Goal: Task Accomplishment & Management: Manage account settings

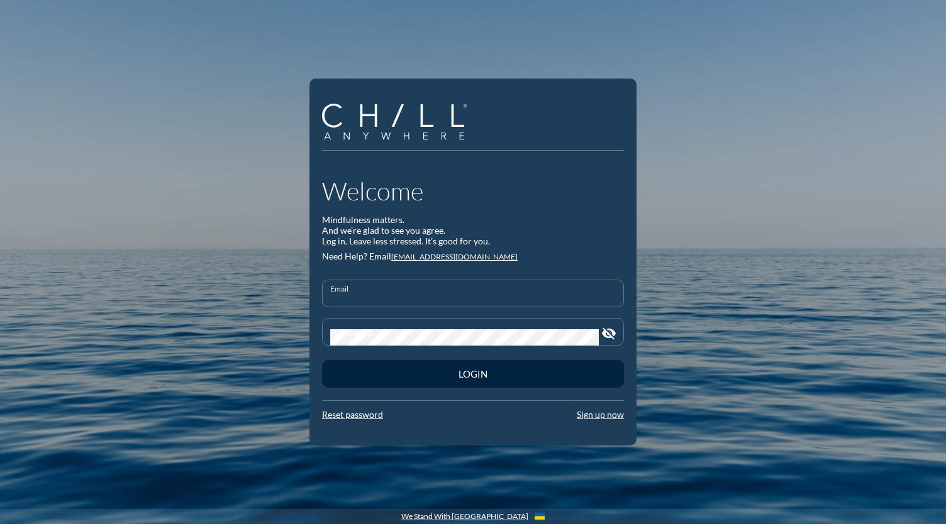
click at [380, 299] on input "Email" at bounding box center [472, 299] width 285 height 16
type input "[EMAIL_ADDRESS][DOMAIN_NAME]"
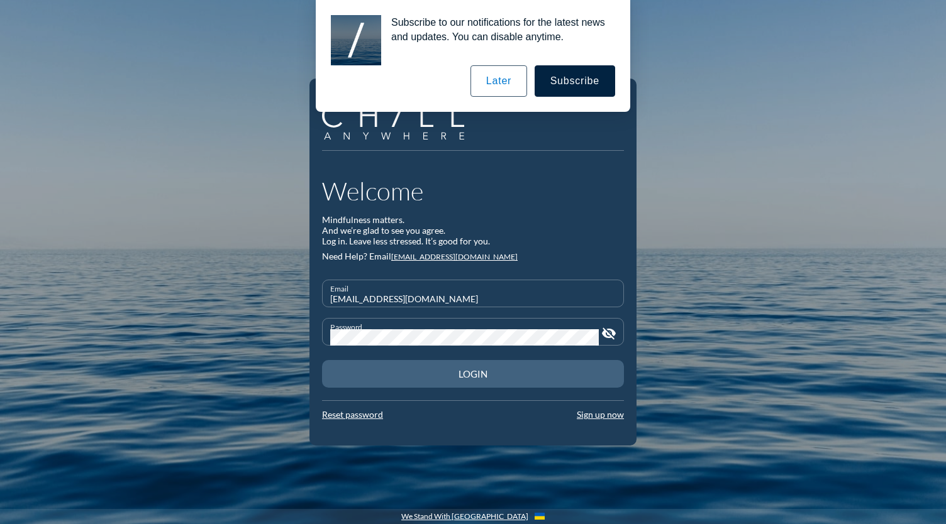
click at [509, 387] on button "Login" at bounding box center [473, 374] width 302 height 28
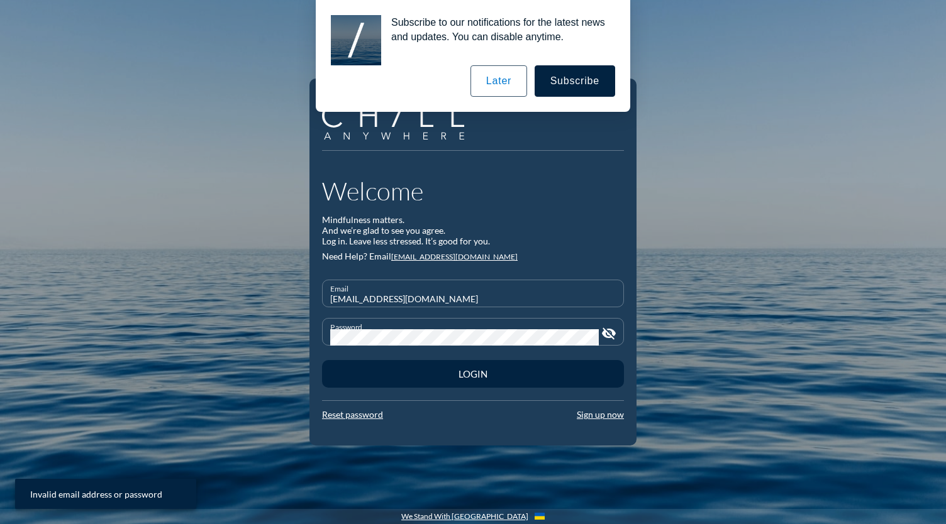
click at [519, 88] on button "Later" at bounding box center [498, 80] width 57 height 31
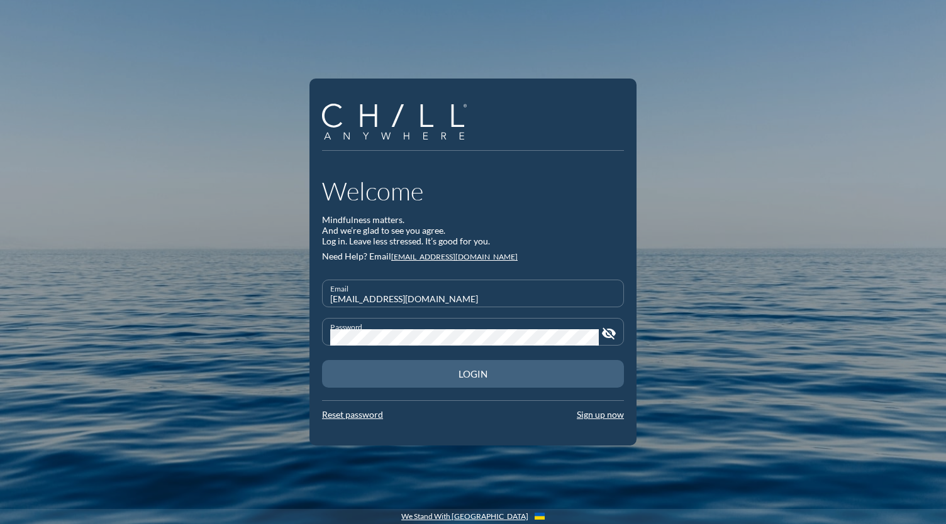
click at [522, 379] on div "Login" at bounding box center [473, 373] width 258 height 11
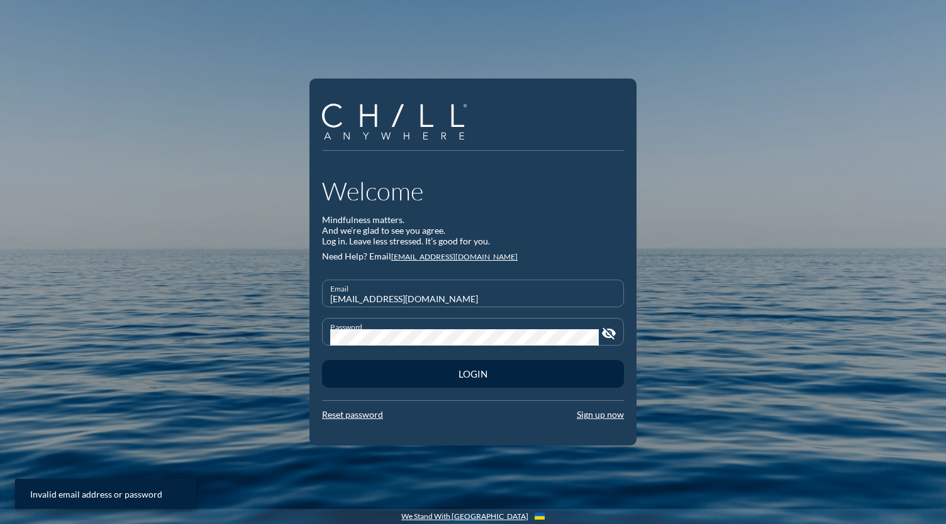
click at [614, 338] on icon "visibility_off" at bounding box center [608, 333] width 15 height 15
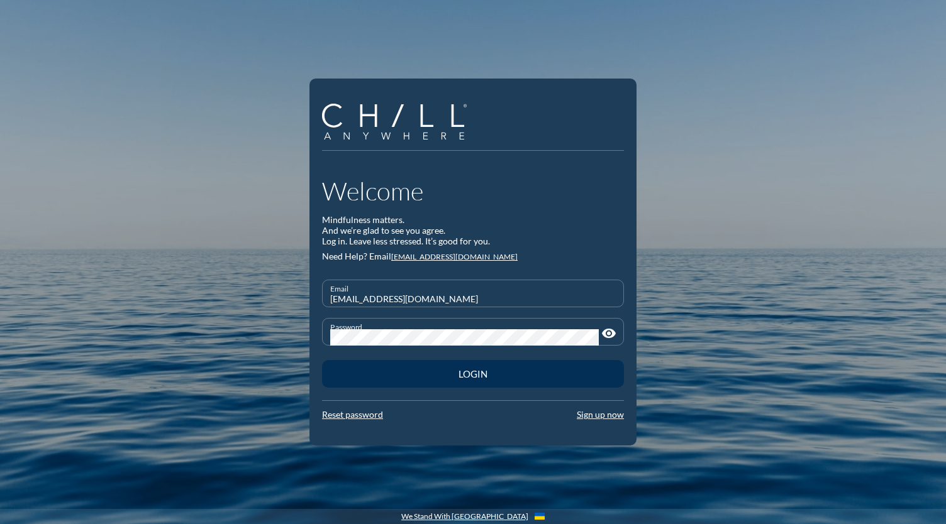
click at [492, 370] on div "Login" at bounding box center [473, 373] width 258 height 11
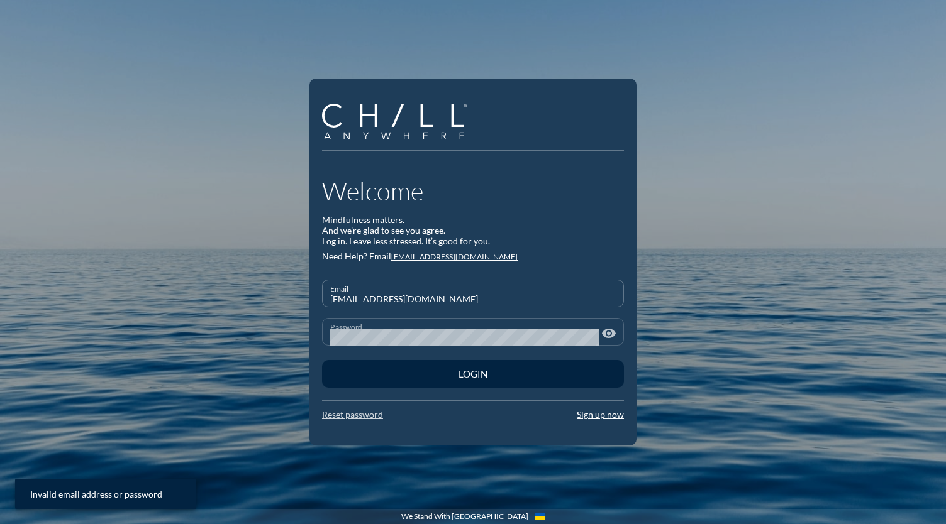
click at [373, 413] on link "Reset password" at bounding box center [352, 414] width 61 height 11
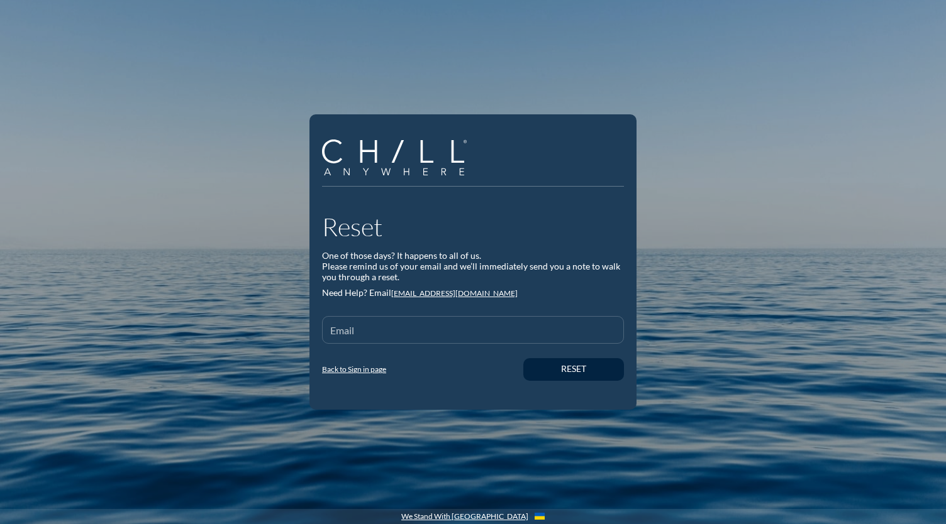
click at [402, 335] on input "Email" at bounding box center [472, 336] width 285 height 16
type input "[EMAIL_ADDRESS][DOMAIN_NAME]"
click at [563, 369] on div "Reset" at bounding box center [573, 369] width 57 height 11
